Goal: Task Accomplishment & Management: Complete application form

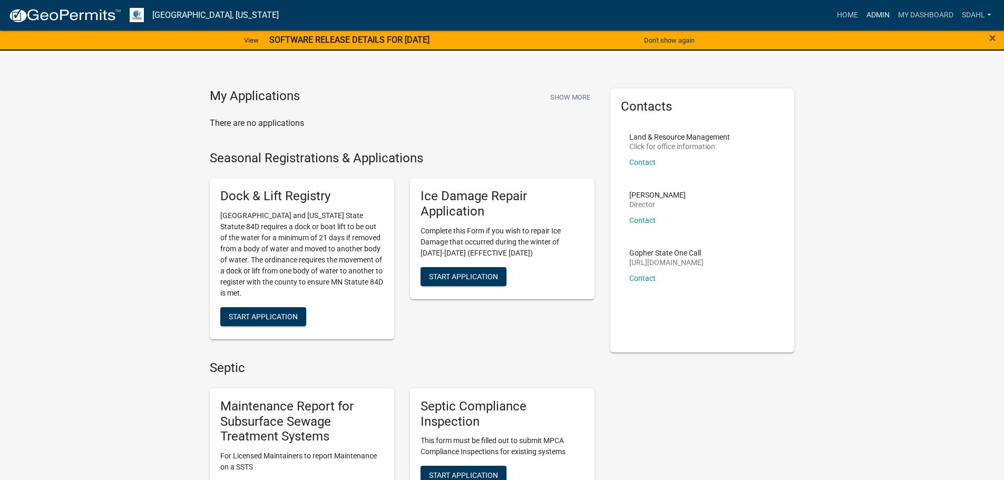
click at [878, 18] on link "Admin" at bounding box center [878, 15] width 32 height 20
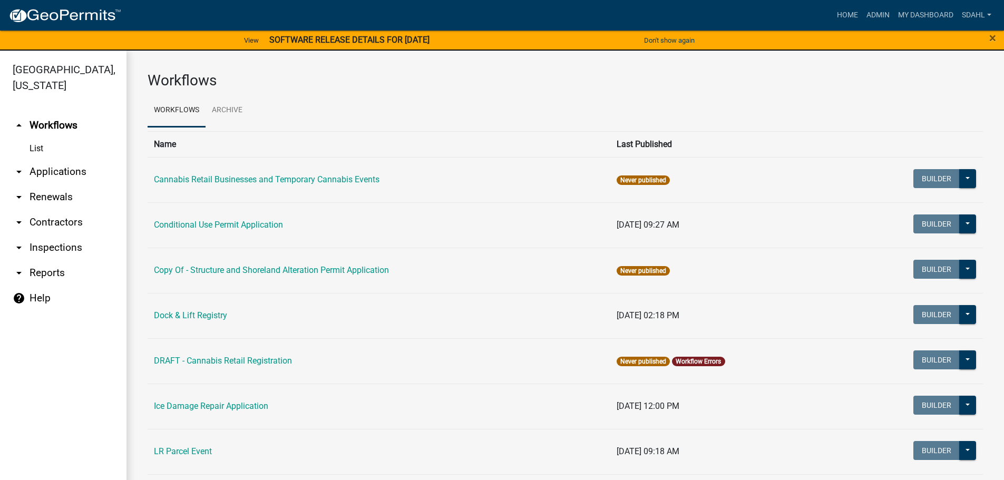
click at [56, 174] on link "arrow_drop_down Applications" at bounding box center [63, 171] width 126 height 25
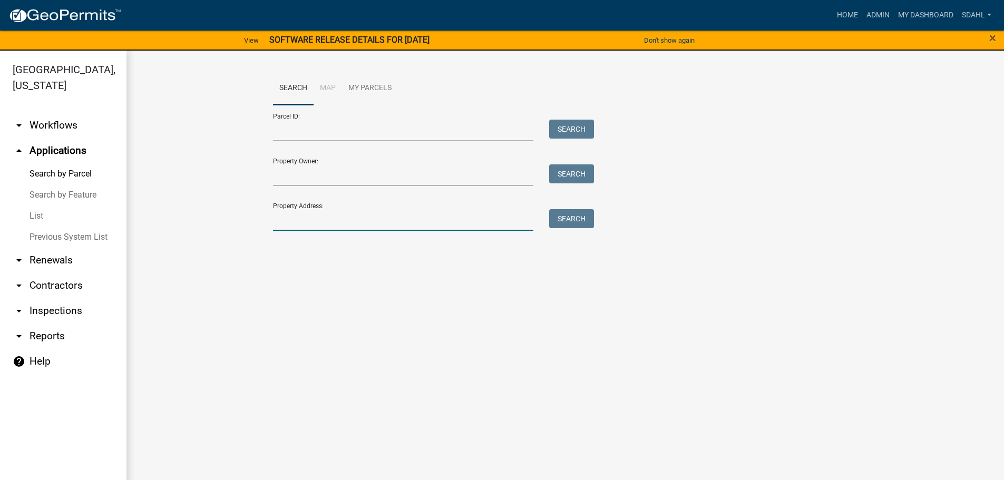
click at [291, 220] on input "Property Address:" at bounding box center [403, 220] width 261 height 22
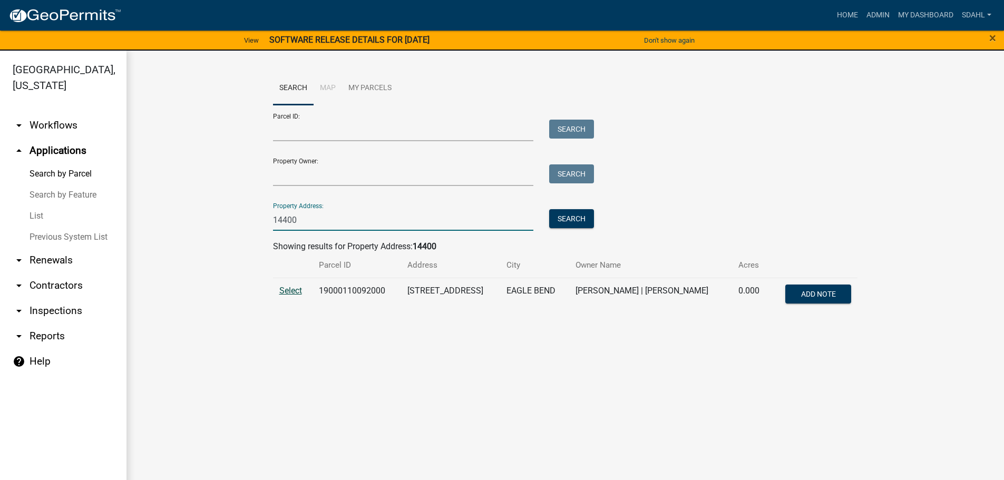
type input "14400"
click at [287, 289] on span "Select" at bounding box center [290, 291] width 23 height 10
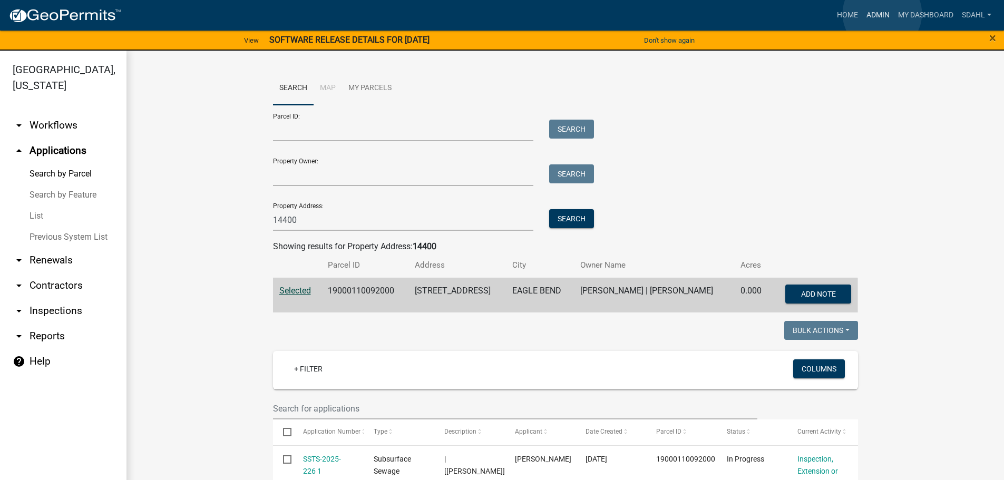
click at [882, 14] on link "Admin" at bounding box center [878, 15] width 32 height 20
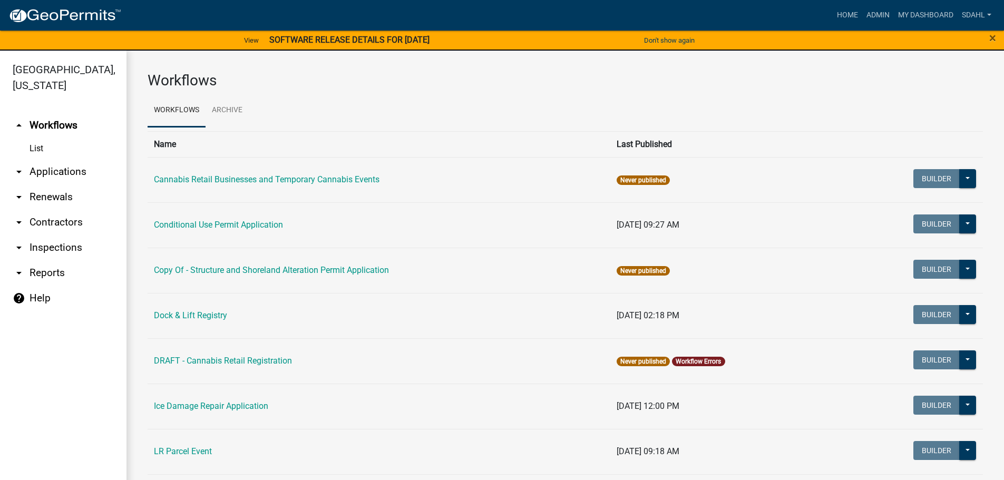
click at [62, 173] on link "arrow_drop_down Applications" at bounding box center [63, 171] width 126 height 25
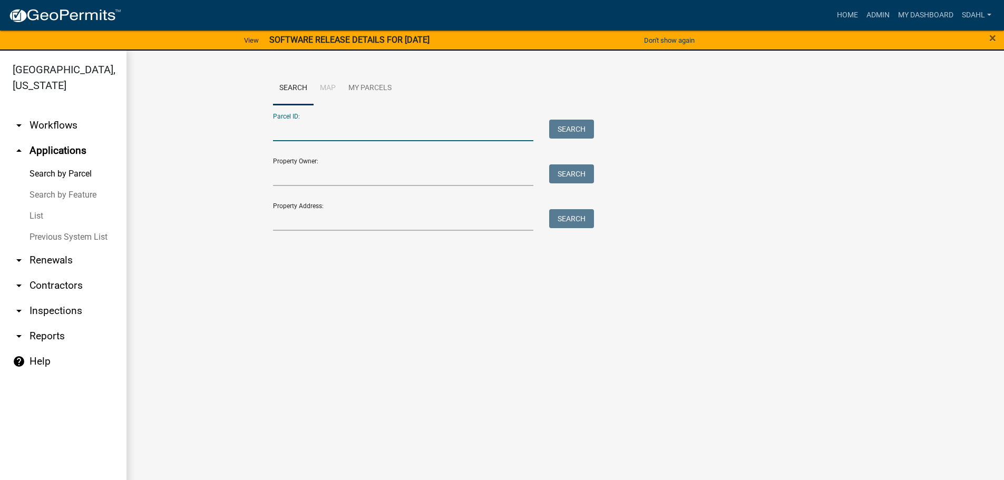
click at [373, 130] on input "Parcel ID:" at bounding box center [403, 131] width 261 height 22
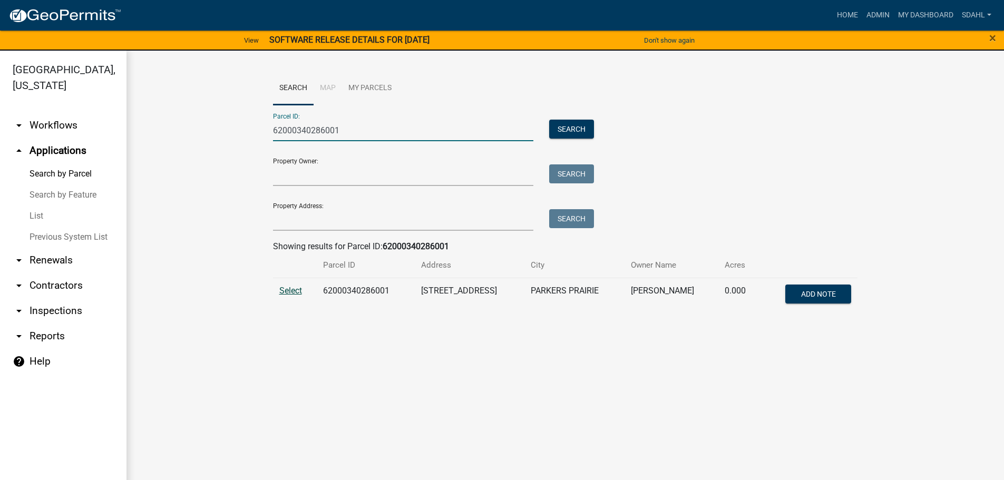
type input "62000340286001"
click at [289, 290] on span "Select" at bounding box center [290, 291] width 23 height 10
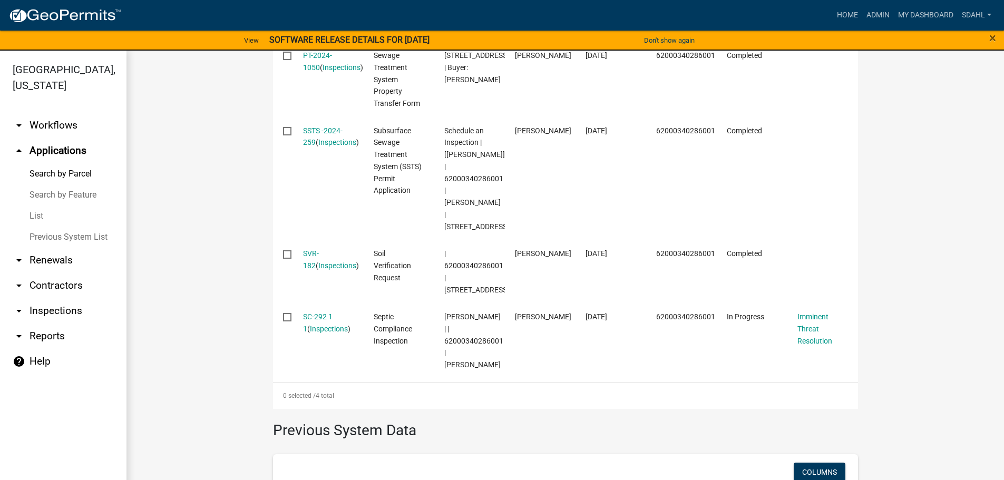
scroll to position [422, 0]
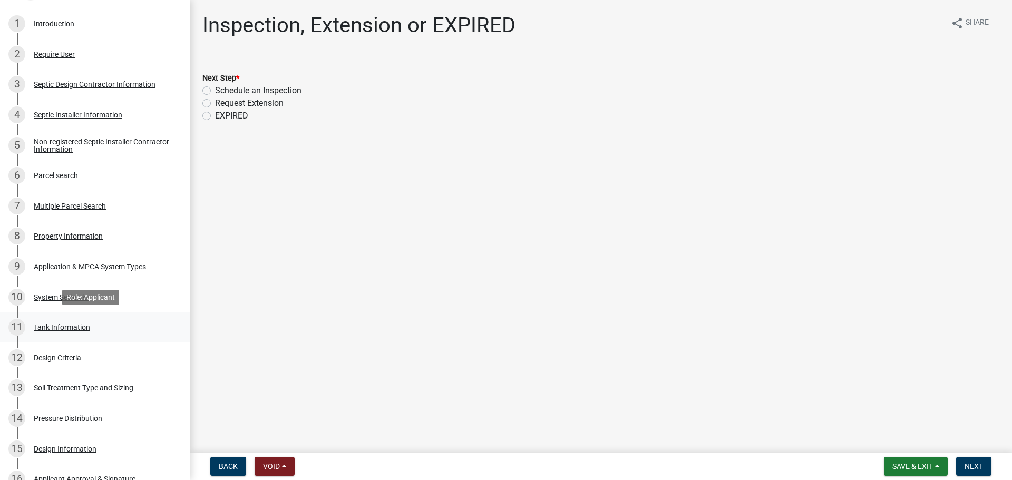
scroll to position [211, 0]
click at [108, 107] on div "4 Septic Installer Information" at bounding box center [90, 114] width 164 height 17
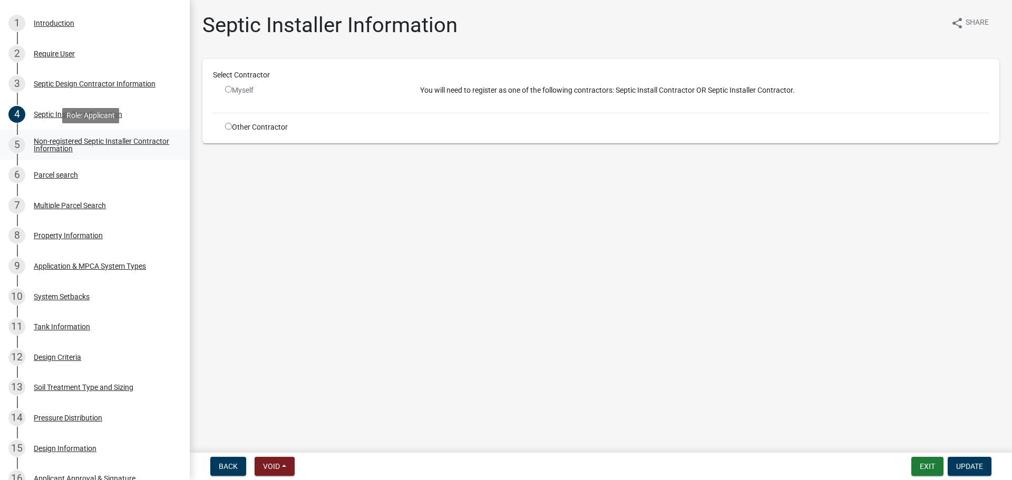
click at [68, 151] on div "Non-registered Septic Installer Contractor Information" at bounding box center [103, 145] width 139 height 15
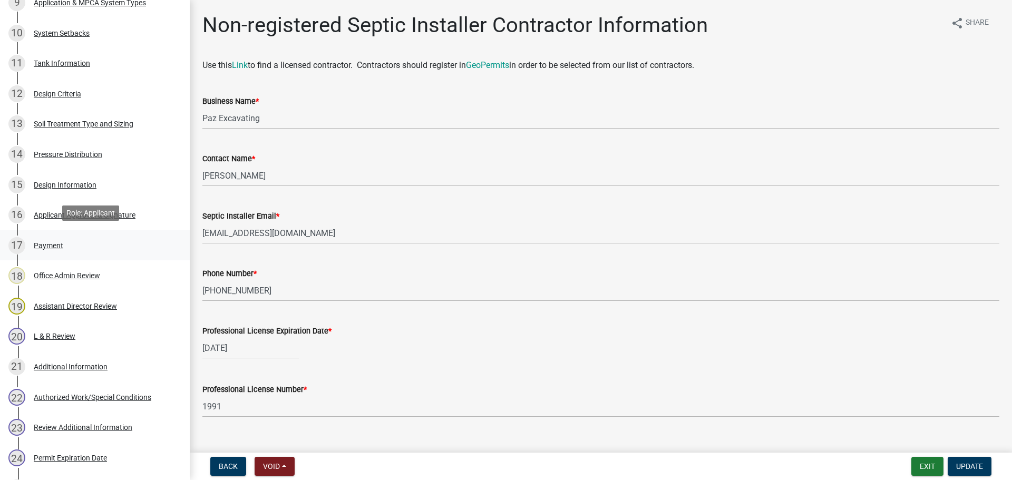
scroll to position [527, 0]
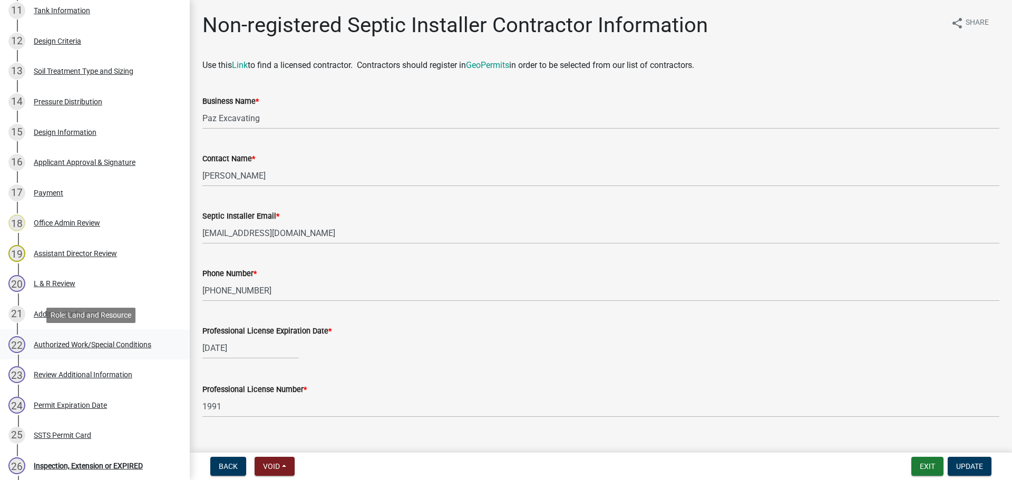
click at [81, 343] on div "Authorized Work/Special Conditions" at bounding box center [93, 344] width 118 height 7
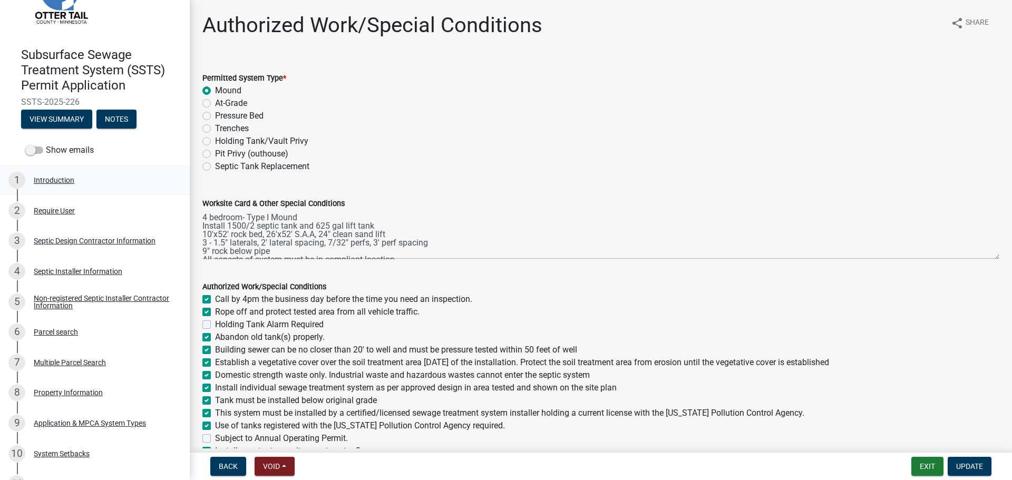
scroll to position [53, 0]
click at [51, 330] on div "Parcel search" at bounding box center [56, 332] width 44 height 7
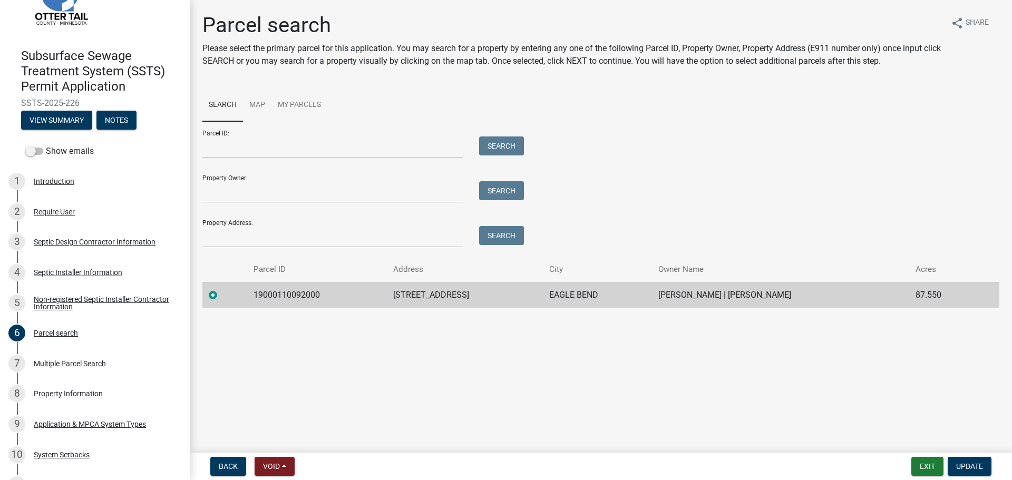
drag, startPoint x: 87, startPoint y: 100, endPoint x: 16, endPoint y: 103, distance: 71.7
click at [16, 103] on div "Subsurface Sewage Treatment System (SSTS) Permit Application SSTS-2025-226 View…" at bounding box center [94, 86] width 173 height 92
copy span "SSTS-2025-226"
drag, startPoint x: 249, startPoint y: 293, endPoint x: 820, endPoint y: 301, distance: 571.4
click at [820, 301] on tr "19000110092000 14400 625TH AVE EAGLE BEND [PERSON_NAME] | [PERSON_NAME] 87.550" at bounding box center [600, 295] width 797 height 26
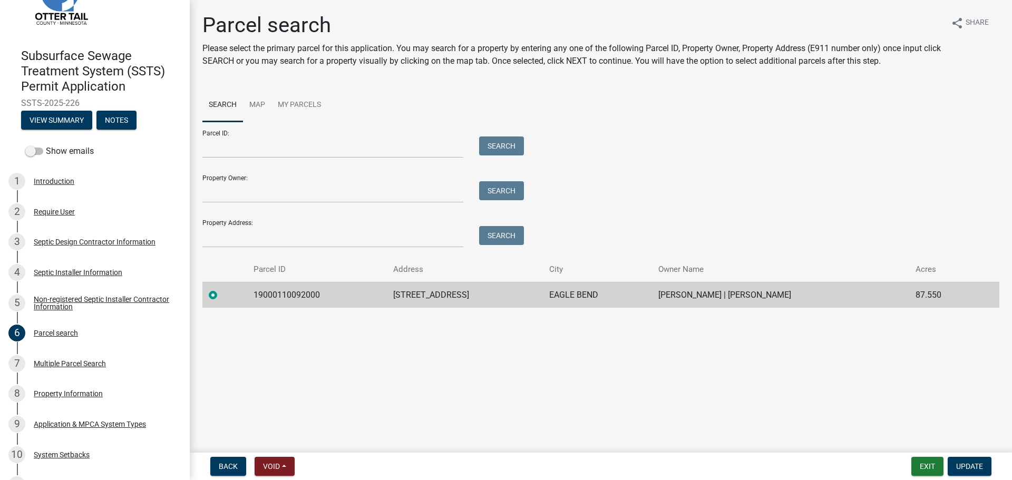
copy tr "19000110092000 [STREET_ADDRESS] EAGLE BEND [PERSON_NAME] | [PERSON_NAME]"
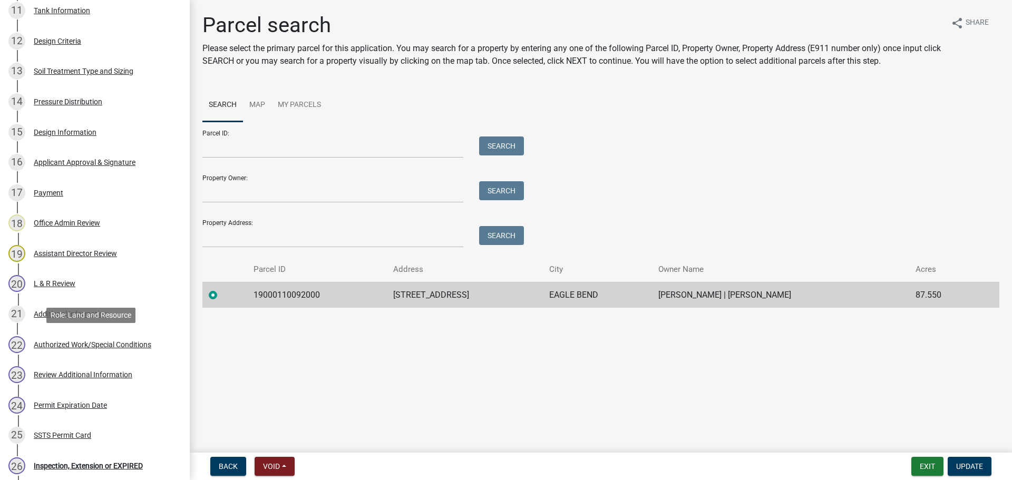
scroll to position [656, 0]
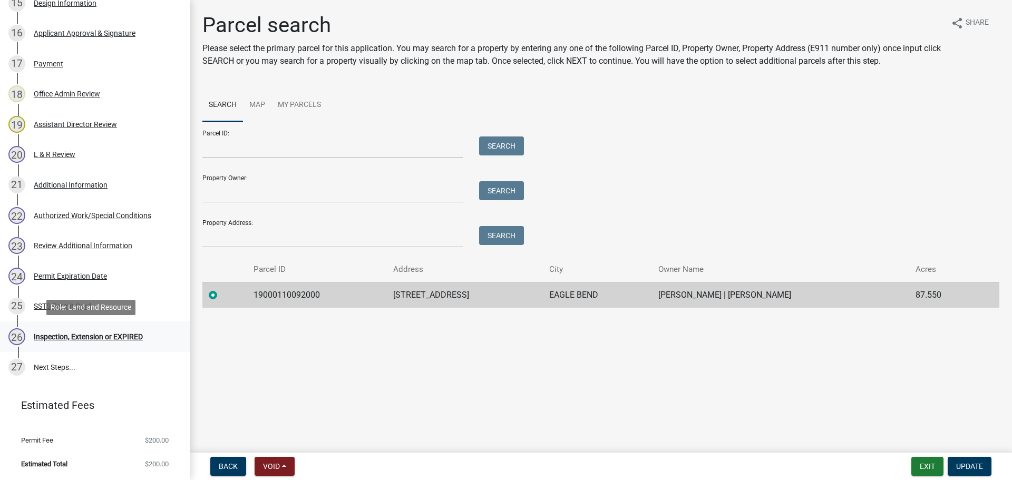
click at [65, 337] on div "Inspection, Extension or EXPIRED" at bounding box center [88, 336] width 109 height 7
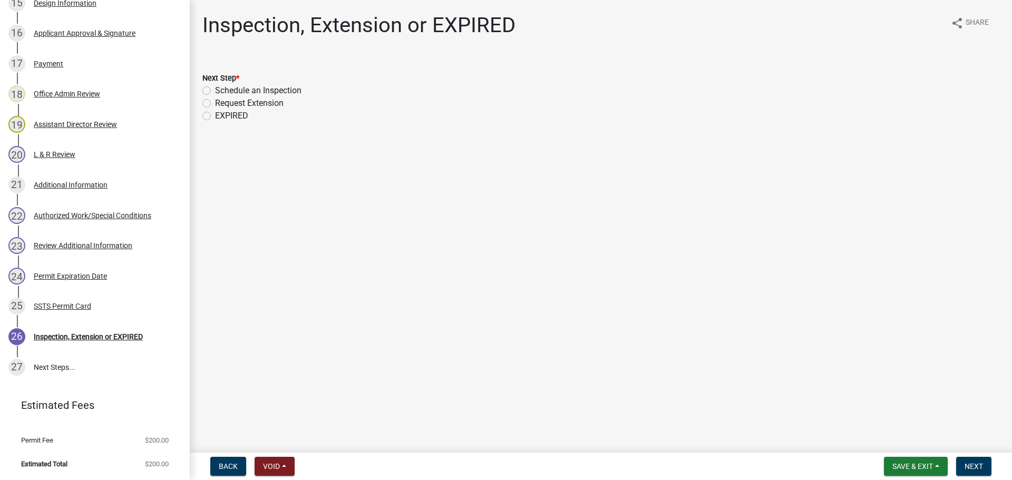
click at [258, 91] on label "Schedule an Inspection" at bounding box center [258, 90] width 86 height 13
click at [222, 91] on input "Schedule an Inspection" at bounding box center [218, 87] width 7 height 7
radio input "true"
click at [976, 465] on span "Next" at bounding box center [973, 466] width 18 height 8
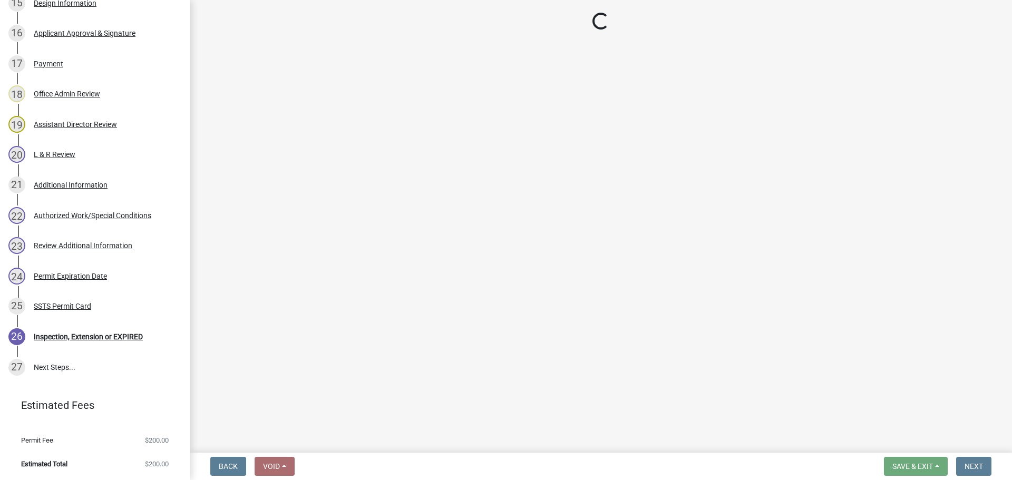
scroll to position [686, 0]
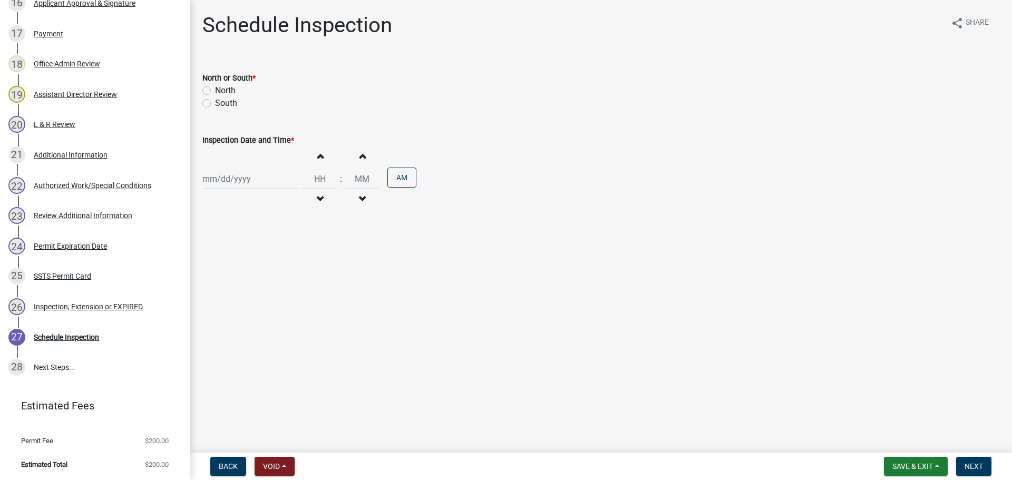
click at [215, 105] on label "South" at bounding box center [226, 103] width 22 height 13
click at [215, 104] on input "South" at bounding box center [218, 100] width 7 height 7
radio input "true"
click at [246, 181] on div at bounding box center [250, 179] width 96 height 22
select select "9"
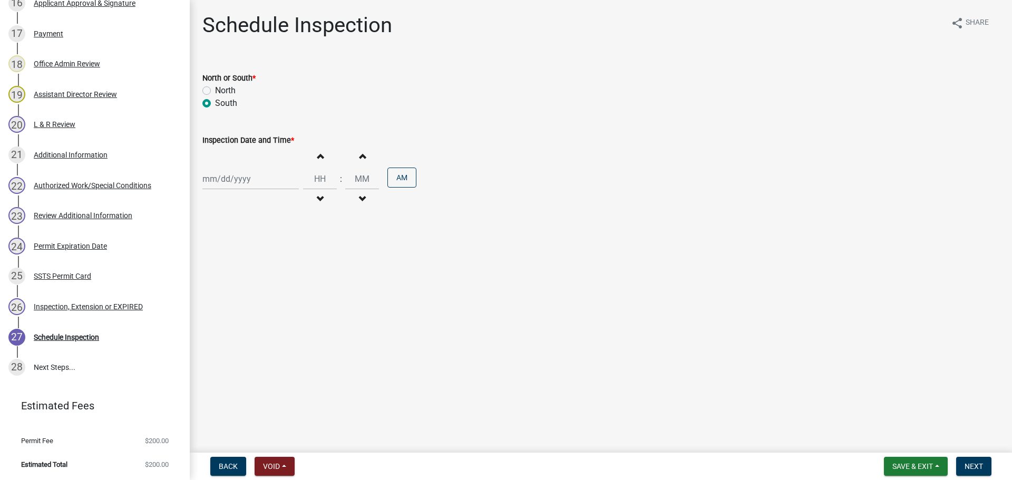
select select "2025"
click at [279, 286] on div "26" at bounding box center [280, 285] width 17 height 17
type input "[DATE]"
click at [317, 158] on span "button" at bounding box center [319, 156] width 5 height 8
type input "01"
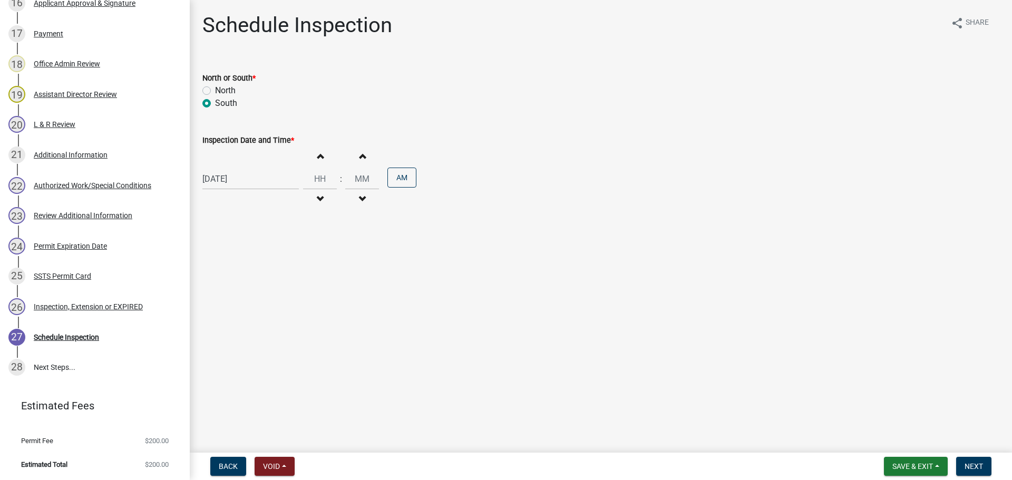
type input "00"
click at [318, 199] on span "button" at bounding box center [319, 199] width 5 height 8
type input "10"
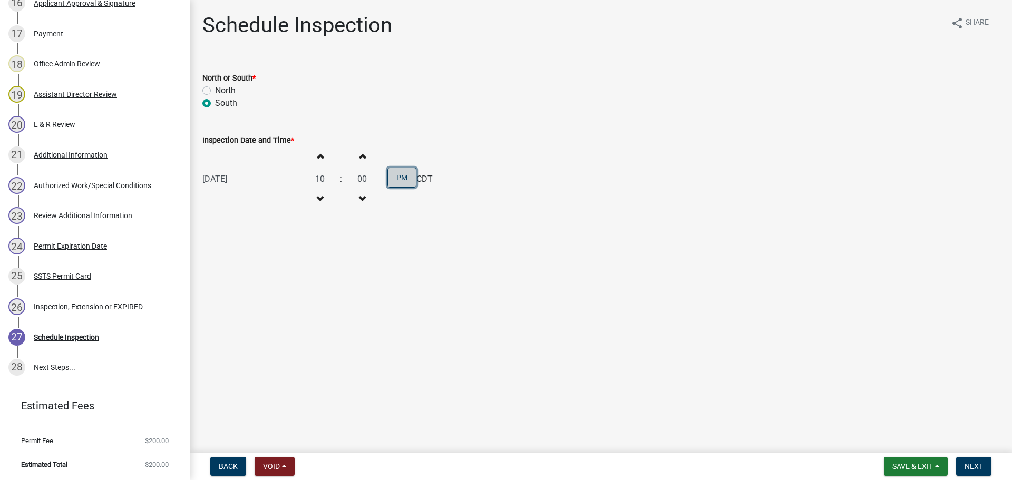
click at [397, 177] on button "PM" at bounding box center [401, 178] width 29 height 20
click at [473, 270] on main "Schedule Inspection share Share North or South * North South Inspection Date an…" at bounding box center [601, 224] width 822 height 449
click at [974, 463] on span "Next" at bounding box center [973, 466] width 18 height 8
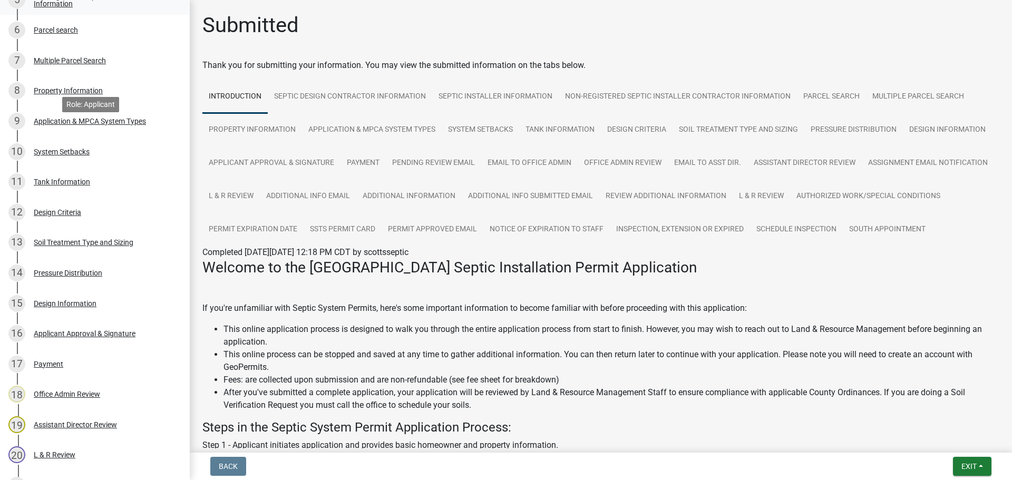
scroll to position [0, 0]
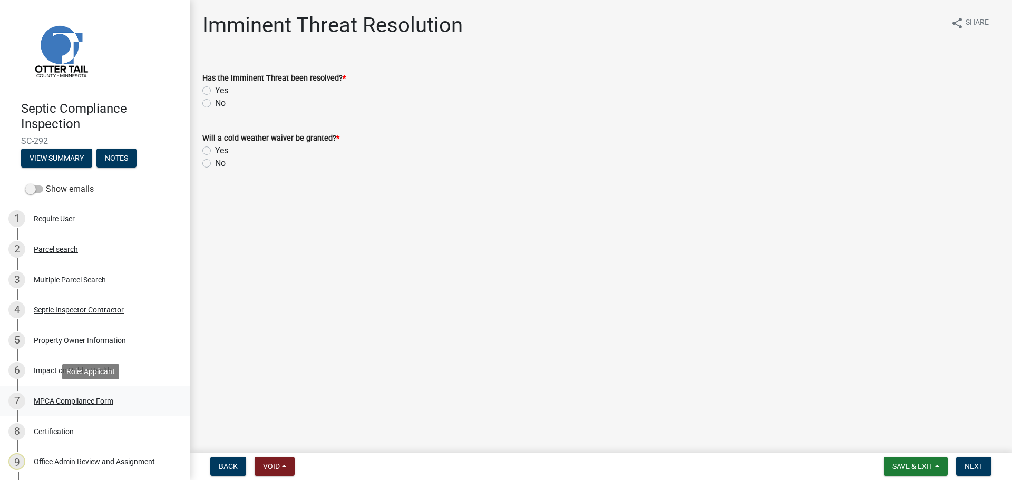
click at [62, 397] on div "MPCA Compliance Form" at bounding box center [74, 400] width 80 height 7
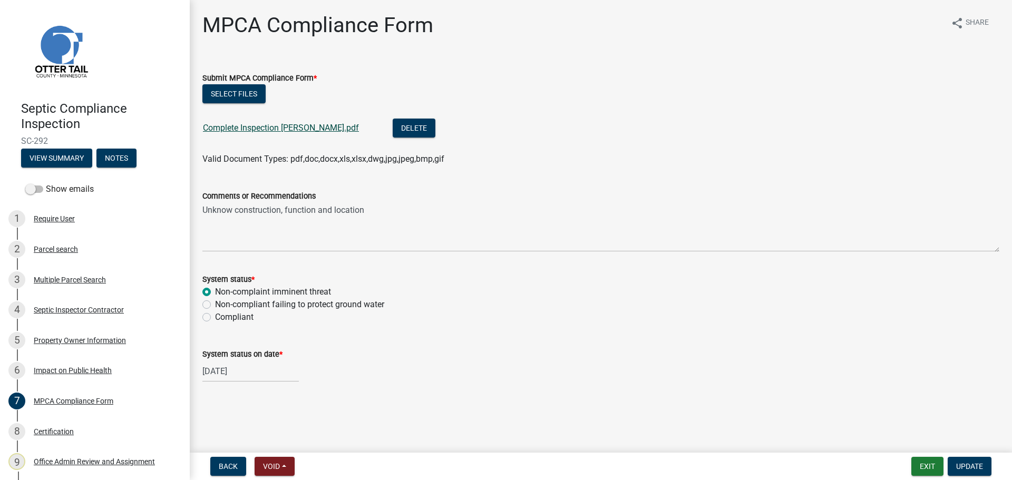
click at [241, 129] on link "Complete Inspection Mattson.pdf" at bounding box center [281, 128] width 156 height 10
